Goal: Navigation & Orientation: Find specific page/section

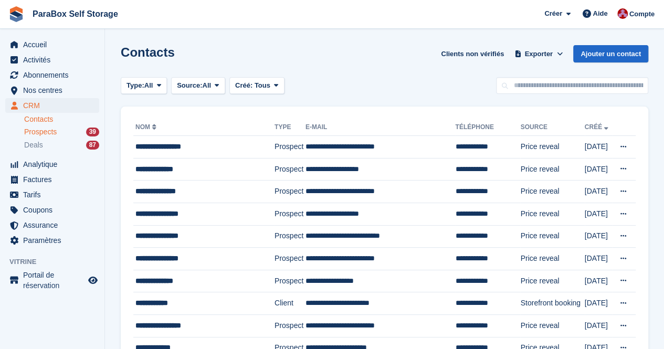
click at [37, 132] on span "Prospects" at bounding box center [40, 132] width 33 height 10
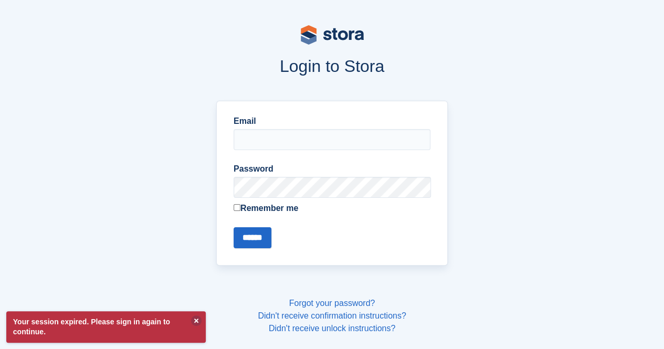
type input "**********"
click at [257, 237] on input "******" at bounding box center [253, 237] width 38 height 21
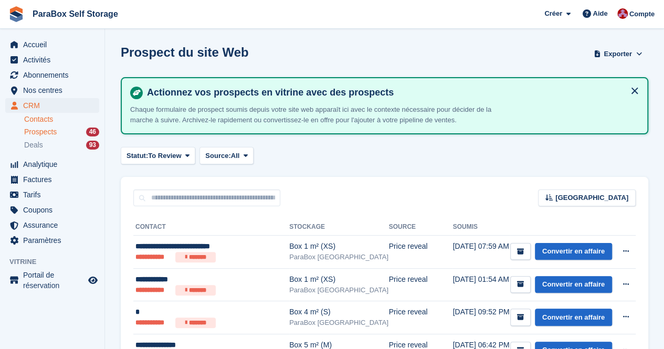
click at [44, 119] on link "Contacts" at bounding box center [61, 119] width 75 height 10
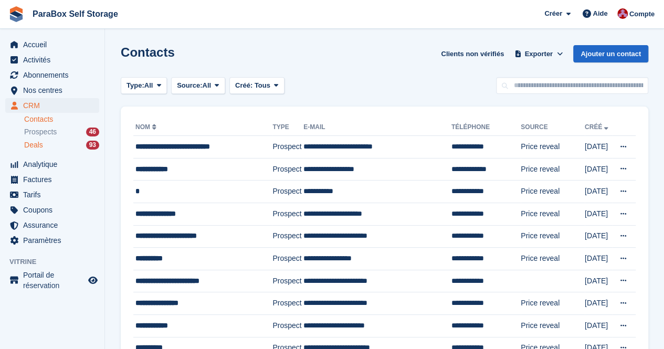
click at [45, 145] on div "Deals 93" at bounding box center [61, 145] width 75 height 10
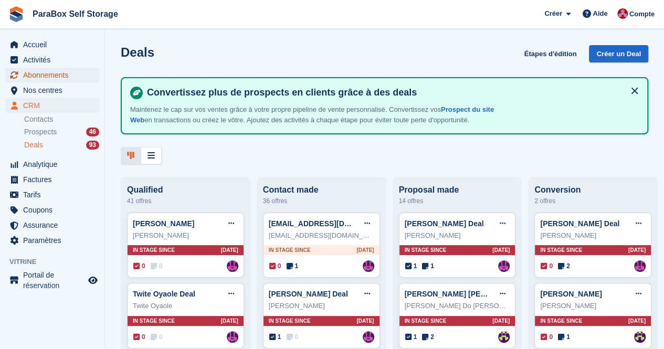
click at [55, 81] on span "Abonnements" at bounding box center [54, 75] width 63 height 15
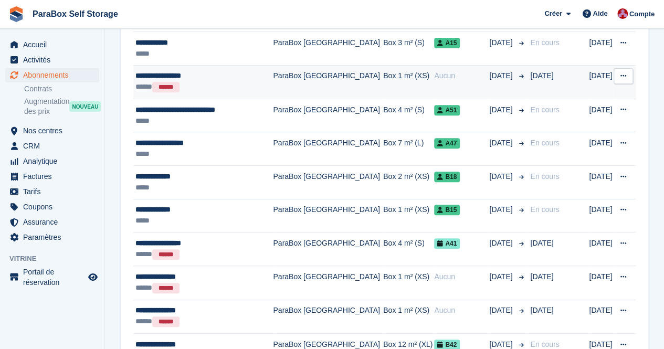
scroll to position [210, 0]
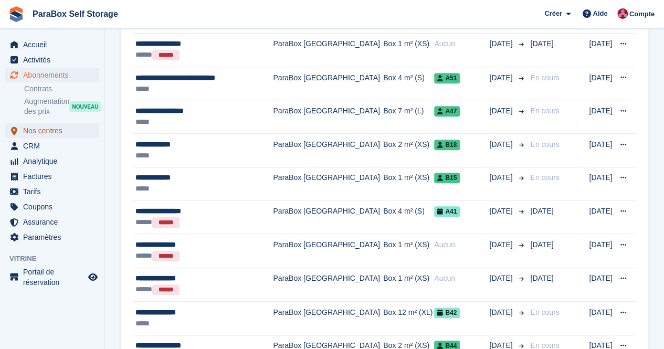
click at [43, 131] on span "Nos centres" at bounding box center [54, 130] width 63 height 15
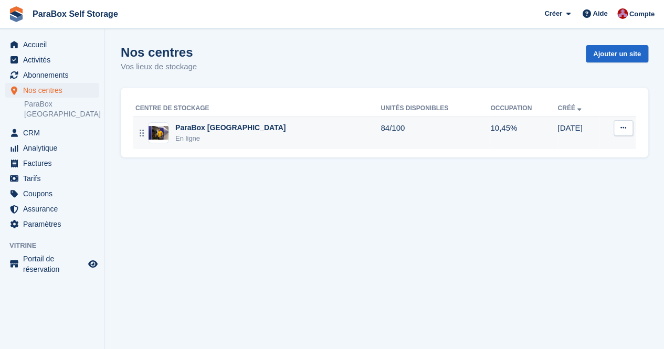
click at [203, 128] on div "ParaBox [GEOGRAPHIC_DATA]" at bounding box center [230, 127] width 110 height 11
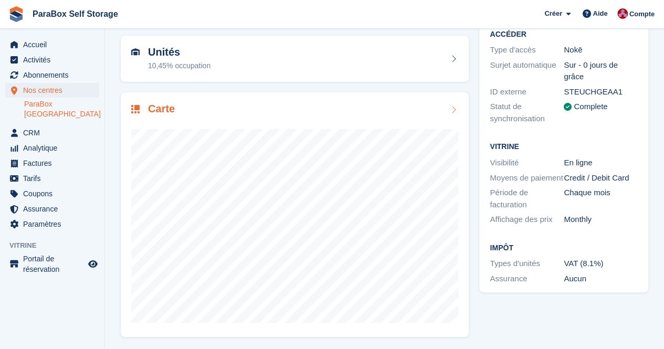
scroll to position [98, 0]
click at [233, 99] on div "Carte" at bounding box center [295, 214] width 348 height 245
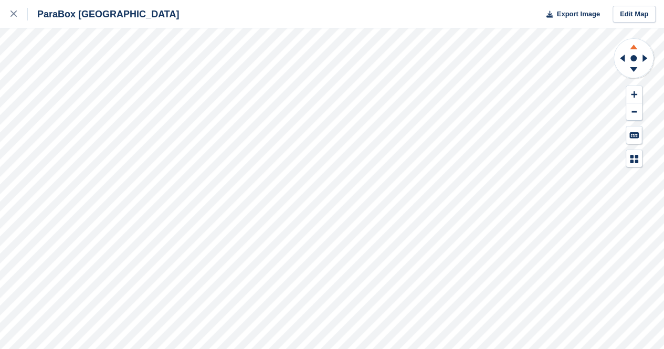
drag, startPoint x: 637, startPoint y: 60, endPoint x: 638, endPoint y: 52, distance: 8.4
click at [638, 52] on icon at bounding box center [633, 59] width 41 height 42
